Goal: Information Seeking & Learning: Learn about a topic

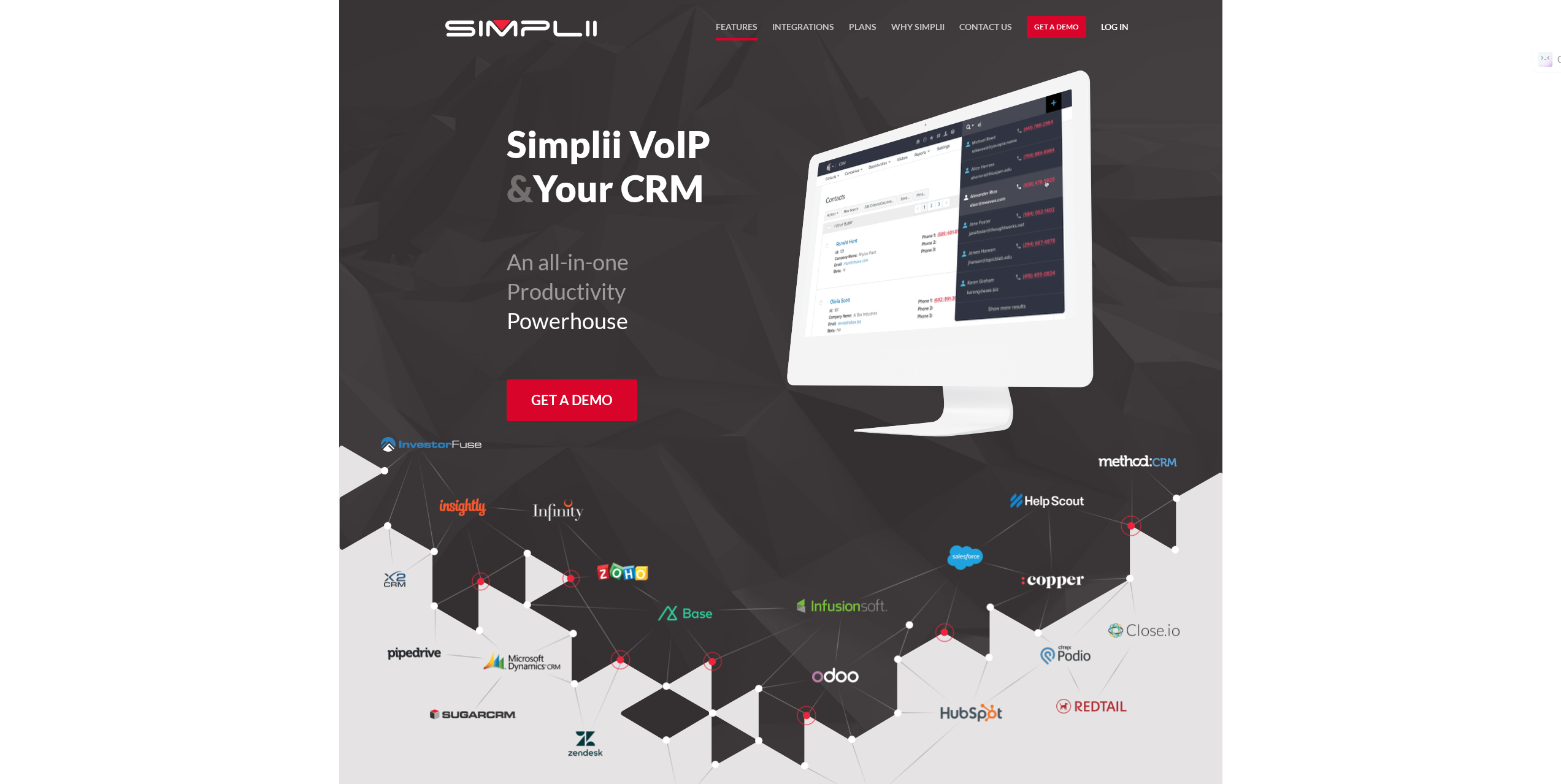
click at [739, 23] on link "FEATURES" at bounding box center [737, 30] width 42 height 21
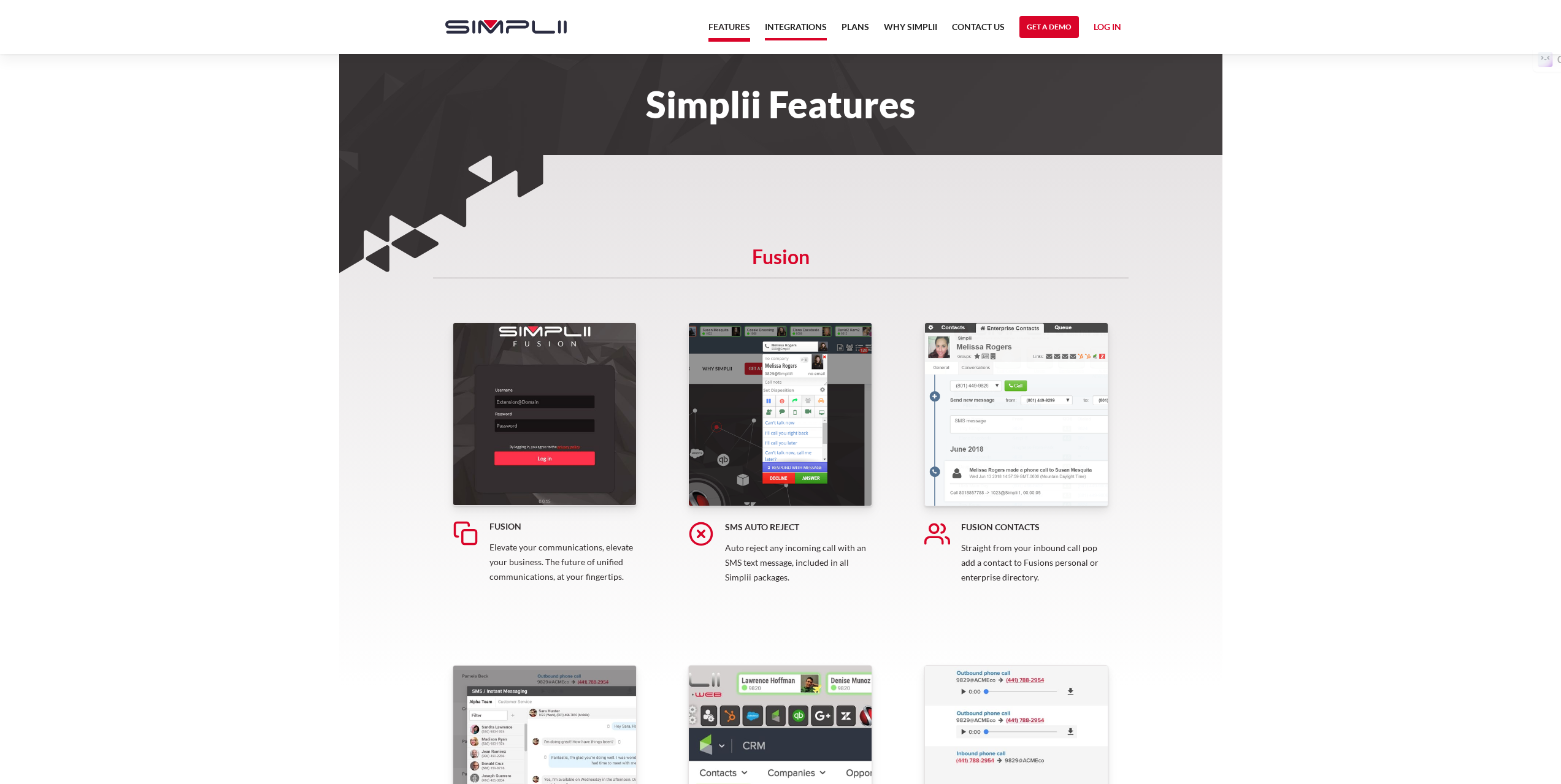
click at [802, 30] on link "Integrations" at bounding box center [795, 30] width 62 height 21
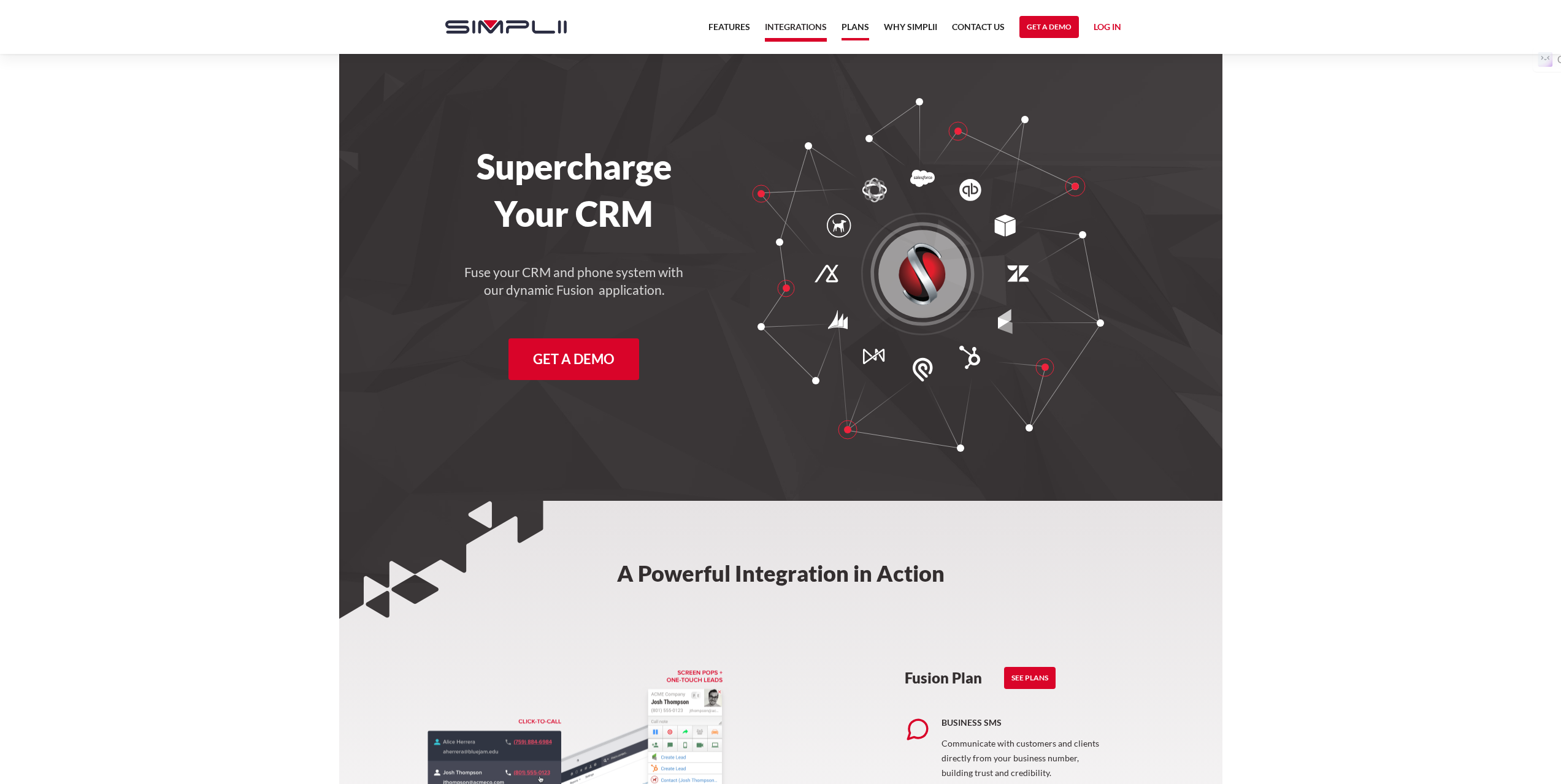
click at [857, 26] on link "Plans" at bounding box center [855, 30] width 28 height 21
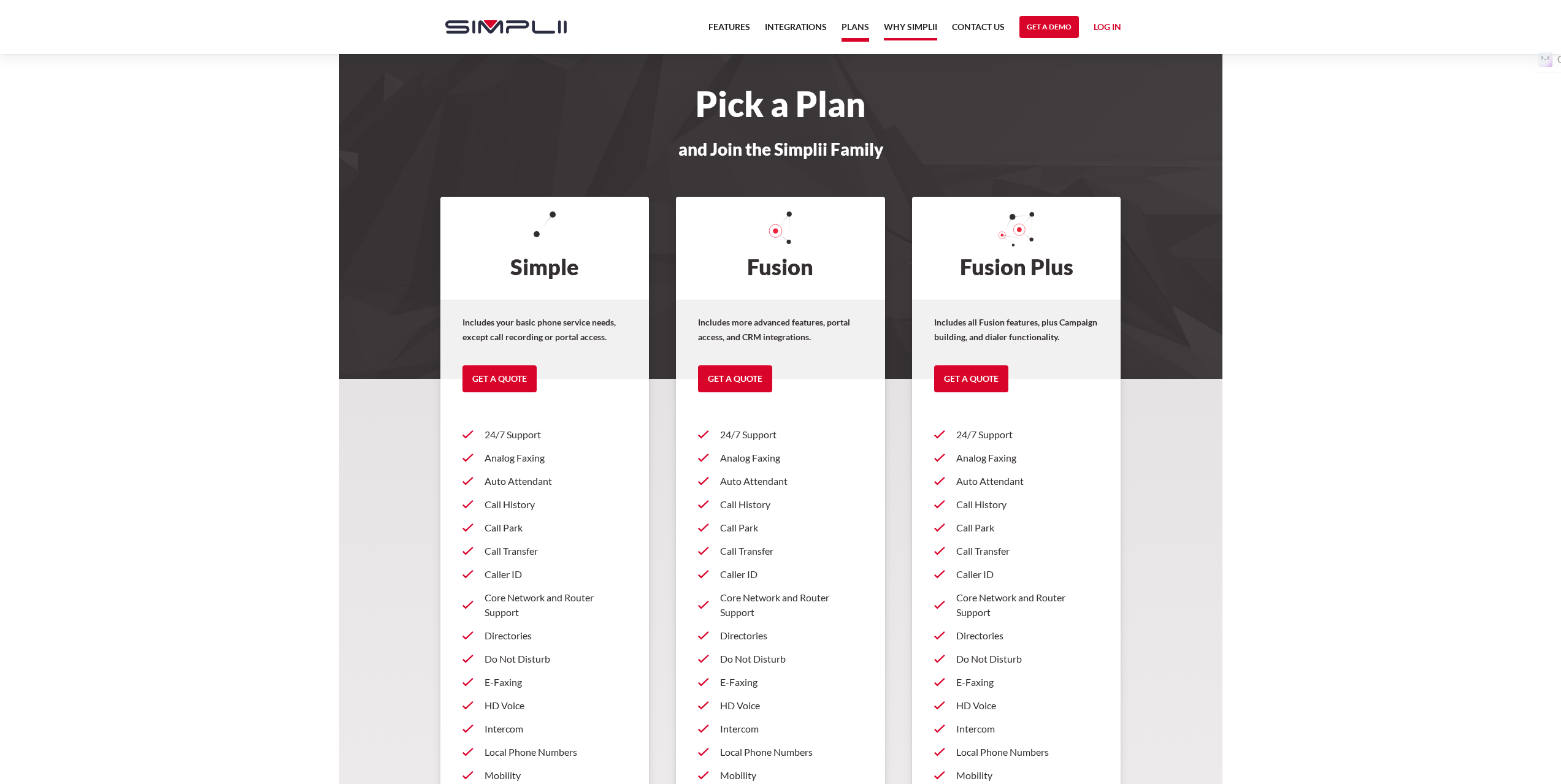
click at [923, 26] on link "Why Simplii" at bounding box center [910, 30] width 54 height 21
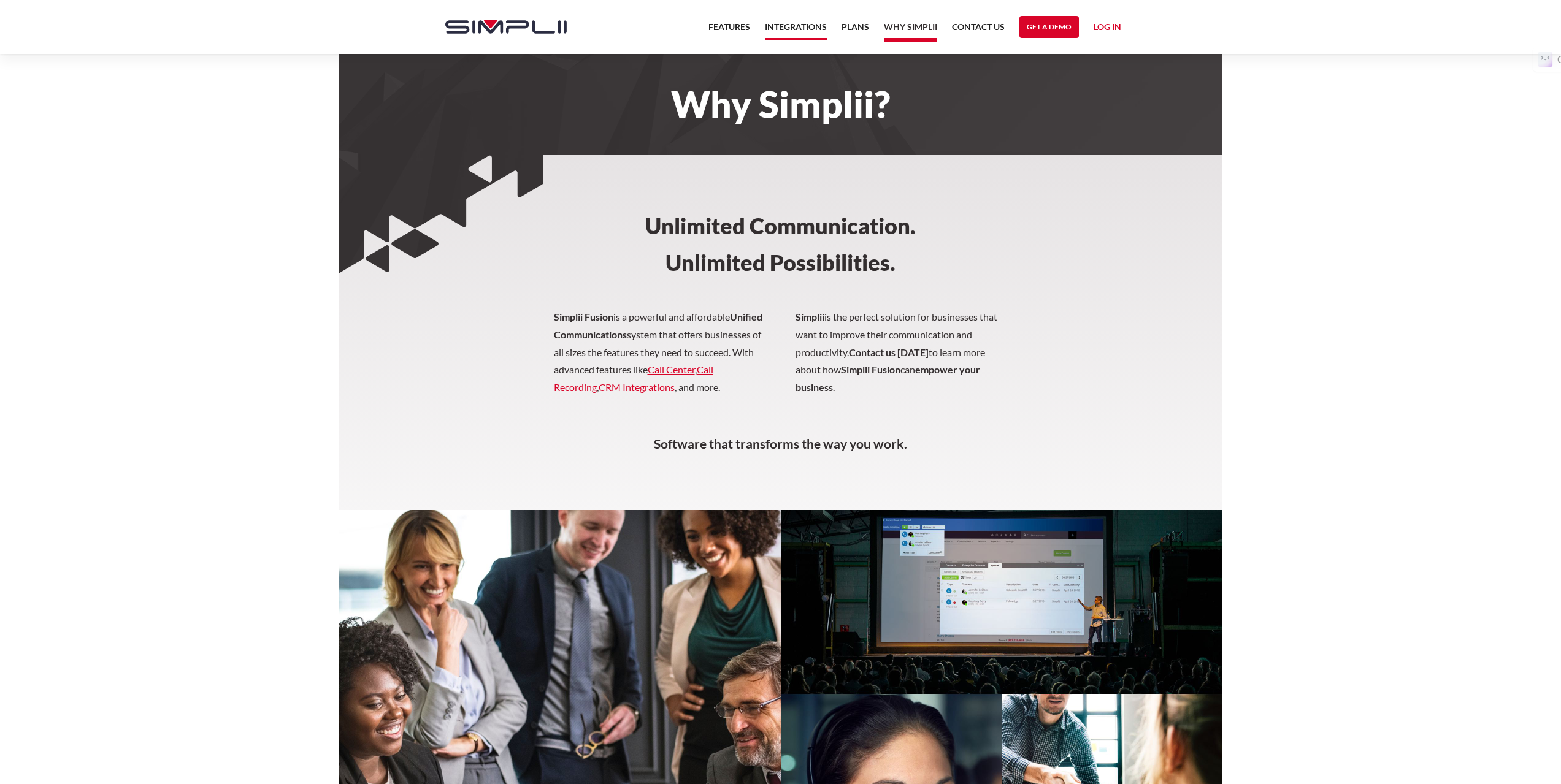
click at [814, 28] on link "Integrations" at bounding box center [795, 30] width 62 height 21
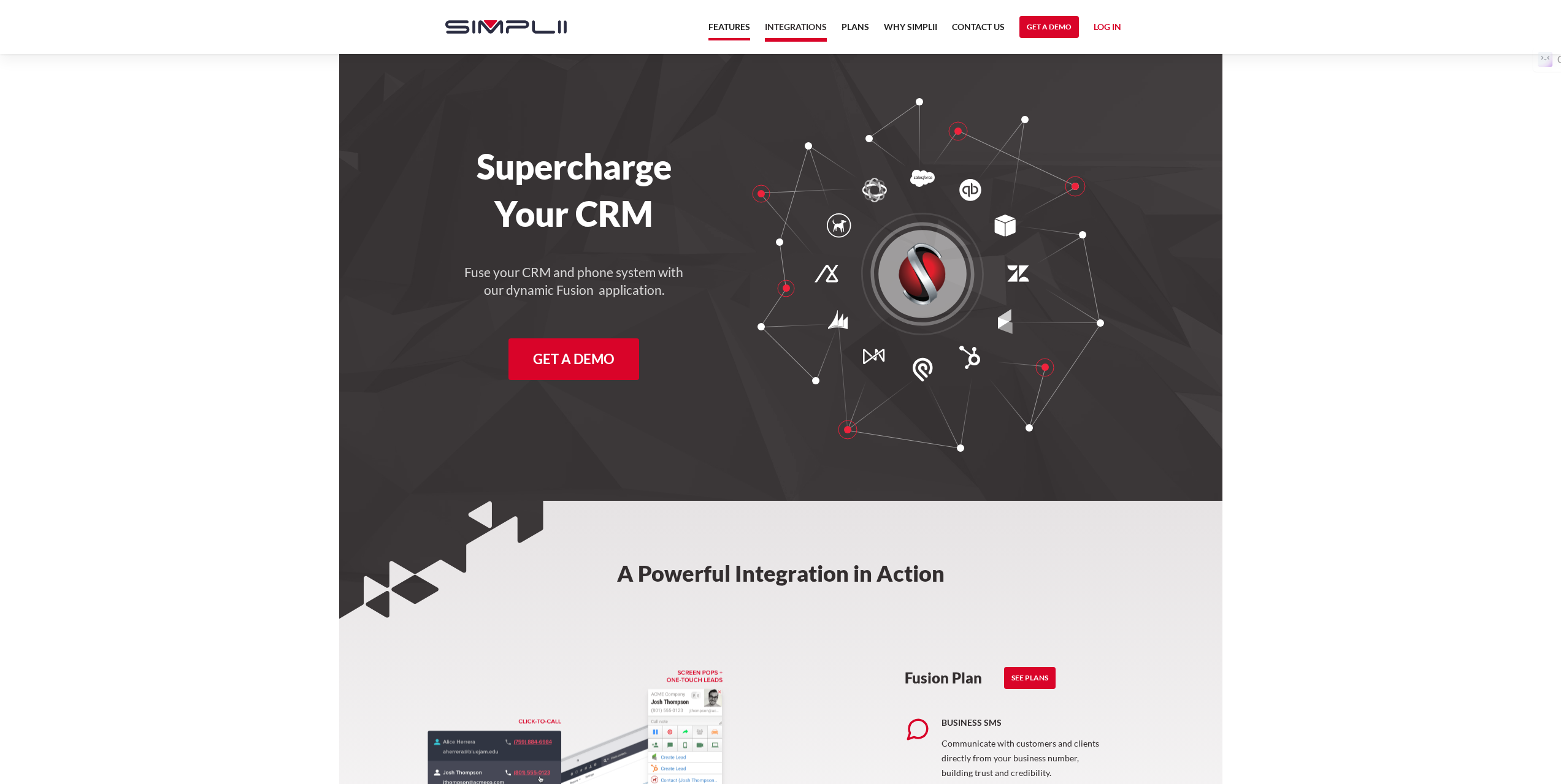
click at [723, 28] on link "Features" at bounding box center [729, 30] width 42 height 21
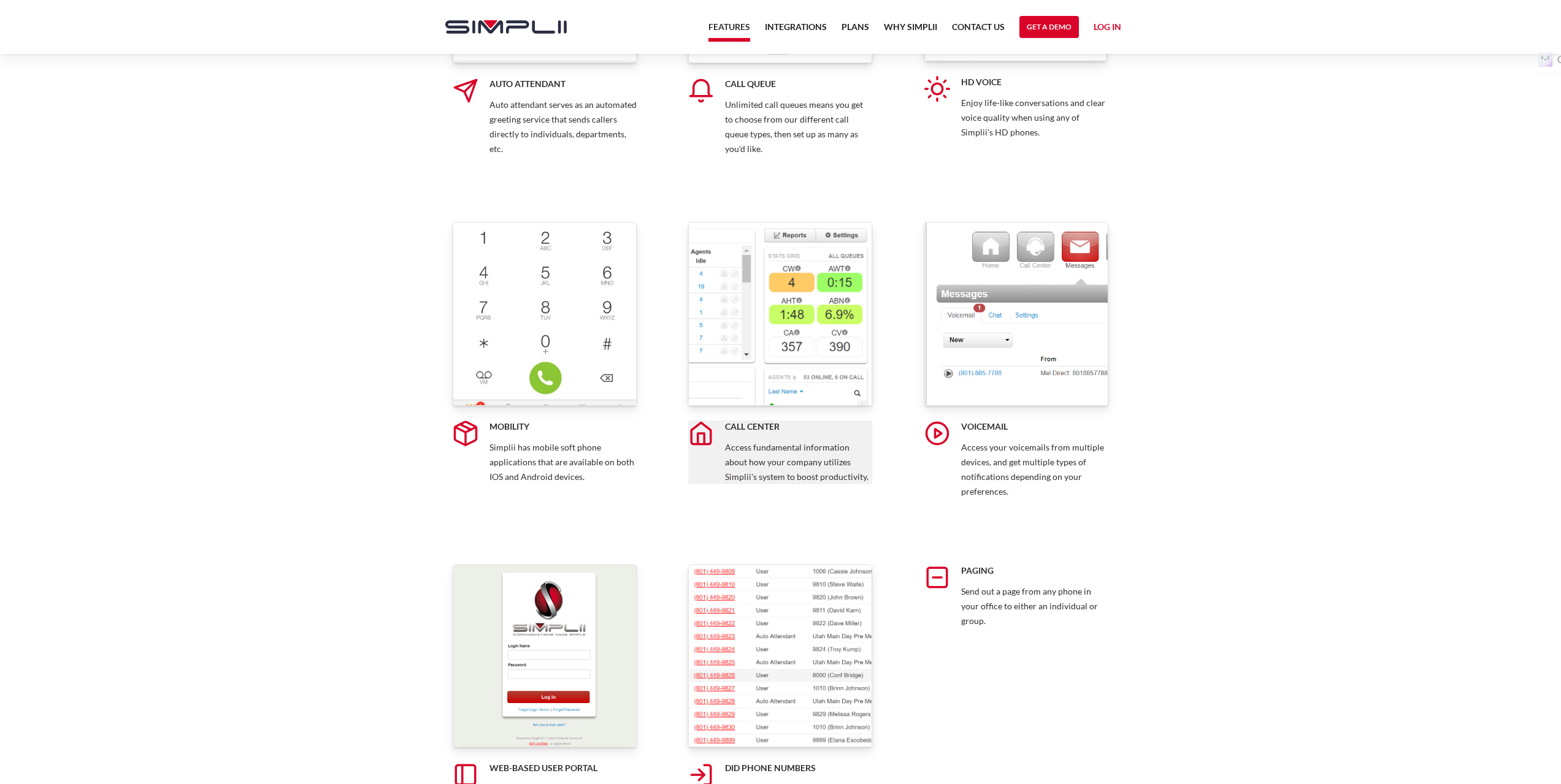
scroll to position [3433, 0]
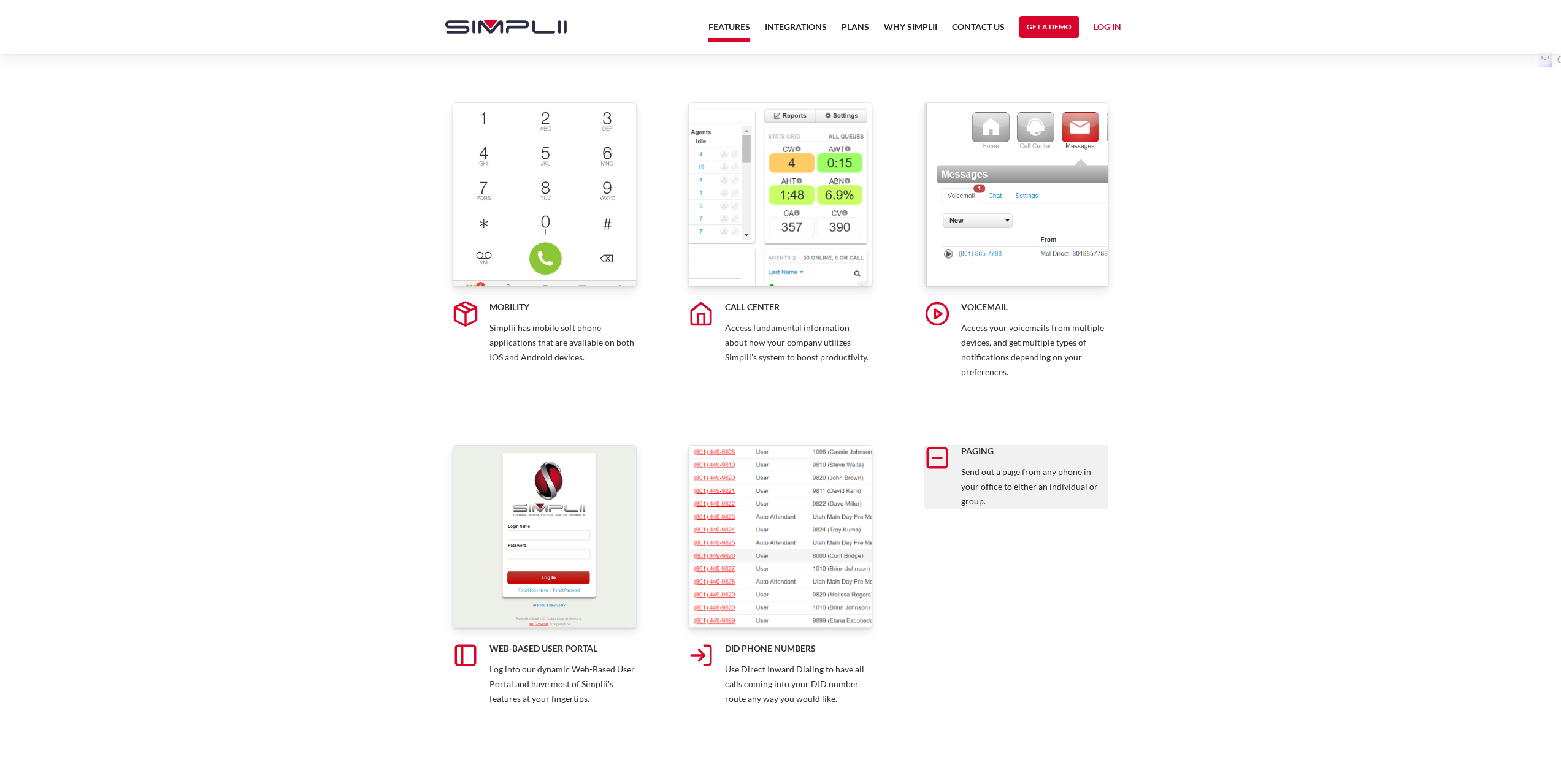
click at [933, 464] on div "Paging Send out a page from any phone in your office to either an individual or…" at bounding box center [1016, 477] width 184 height 64
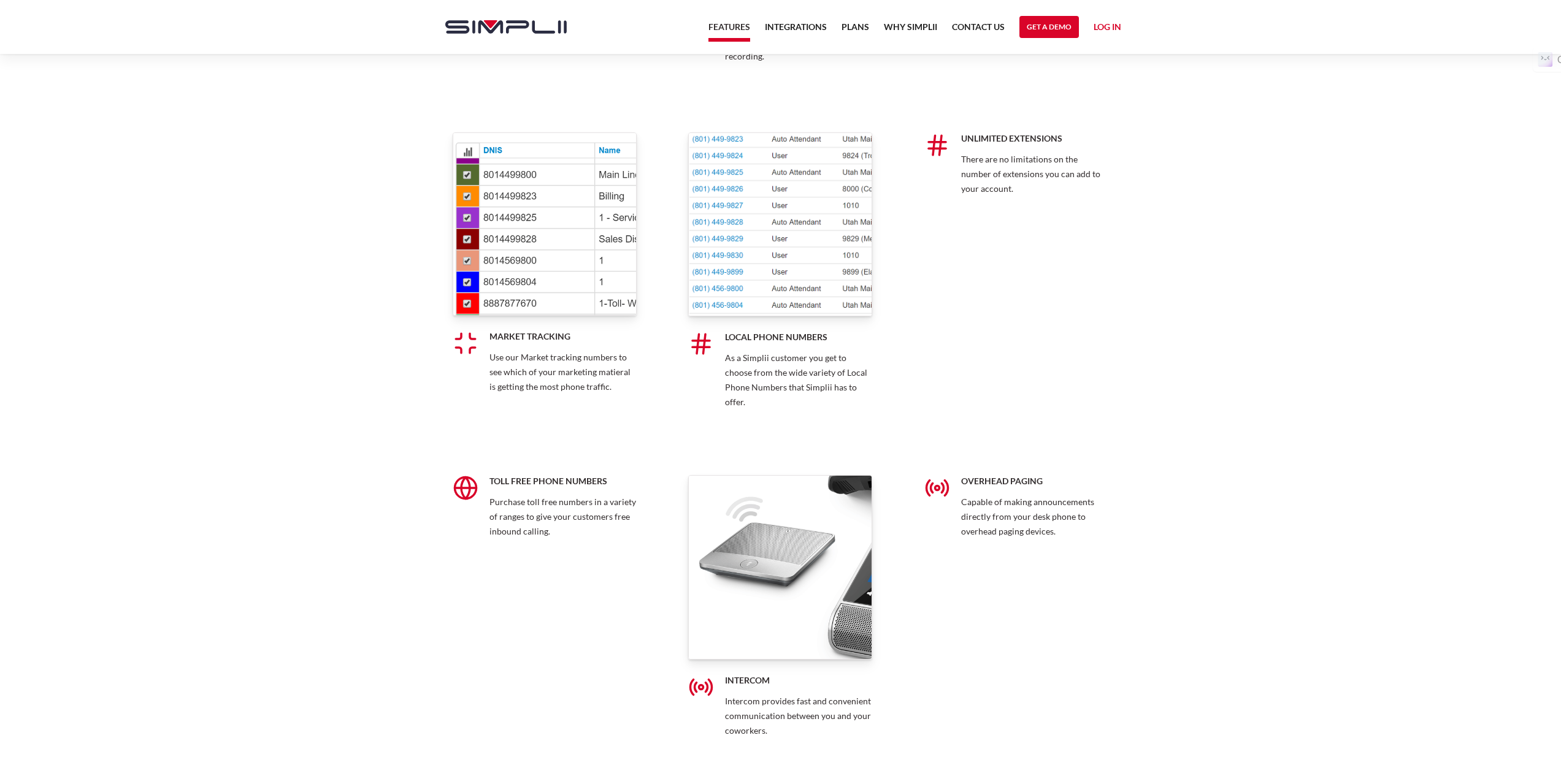
scroll to position [7234, 0]
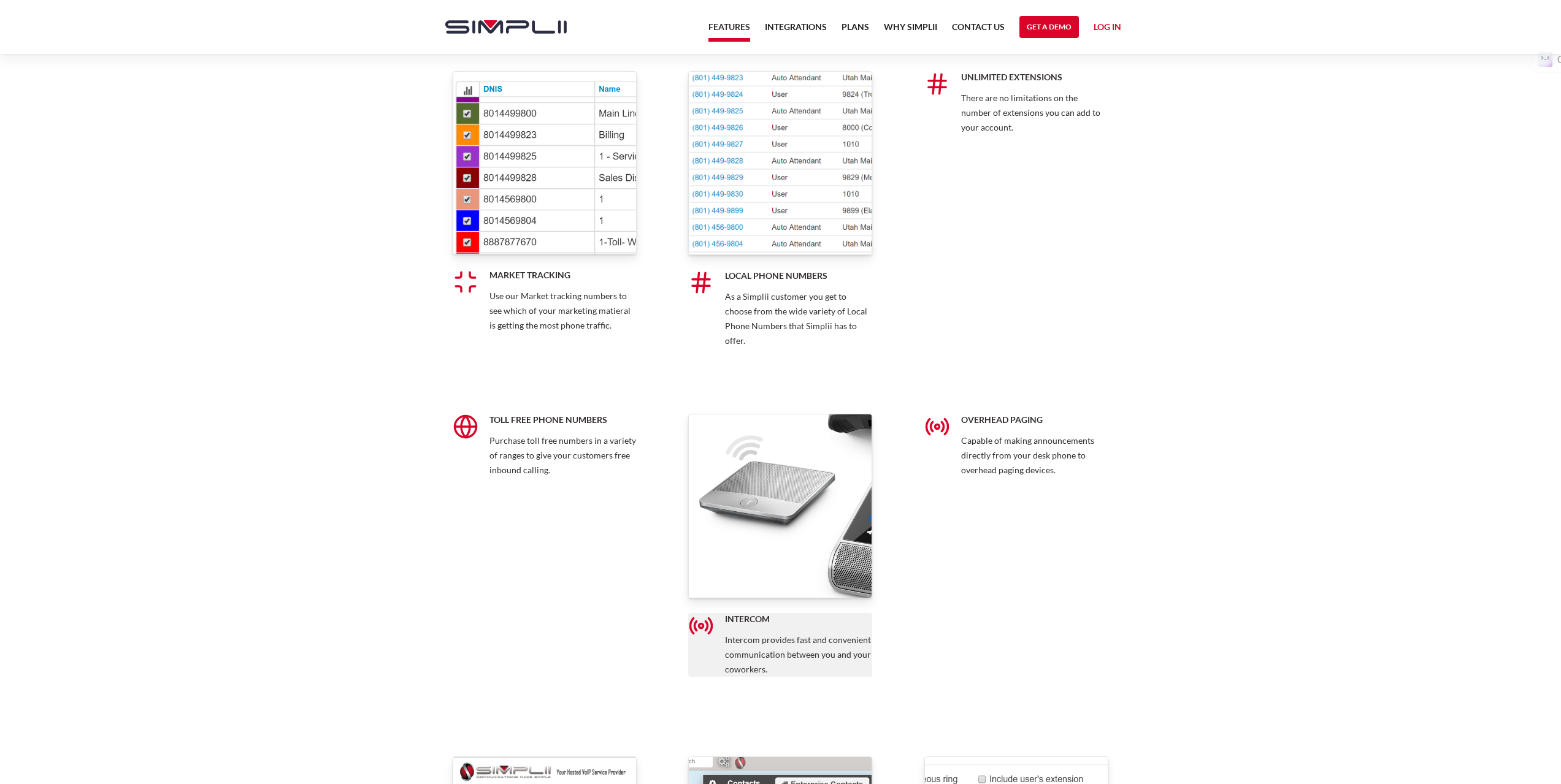
click at [804, 624] on h5 "Intercom" at bounding box center [798, 619] width 147 height 13
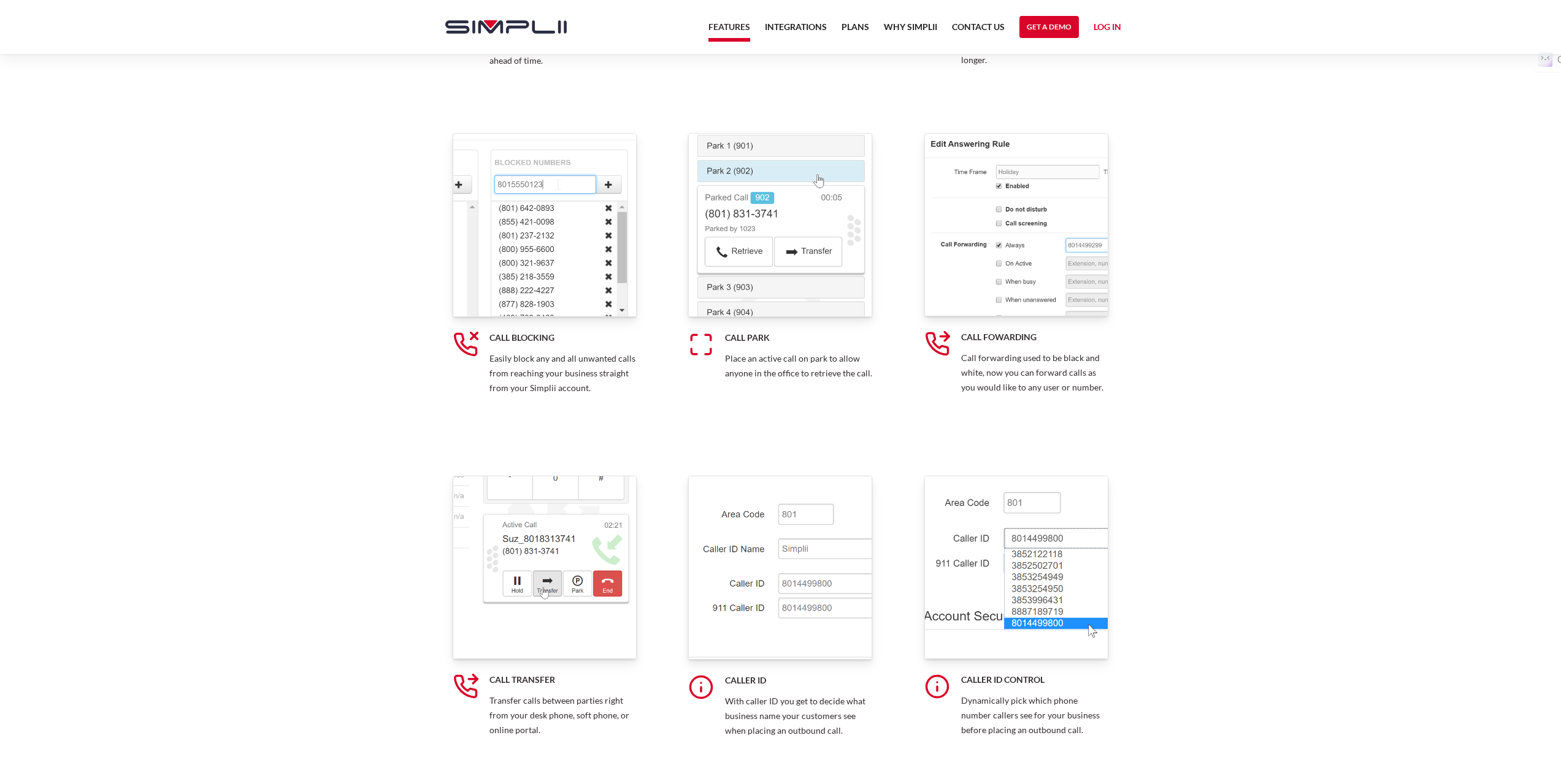
scroll to position [4834, 0]
